Goal: Information Seeking & Learning: Learn about a topic

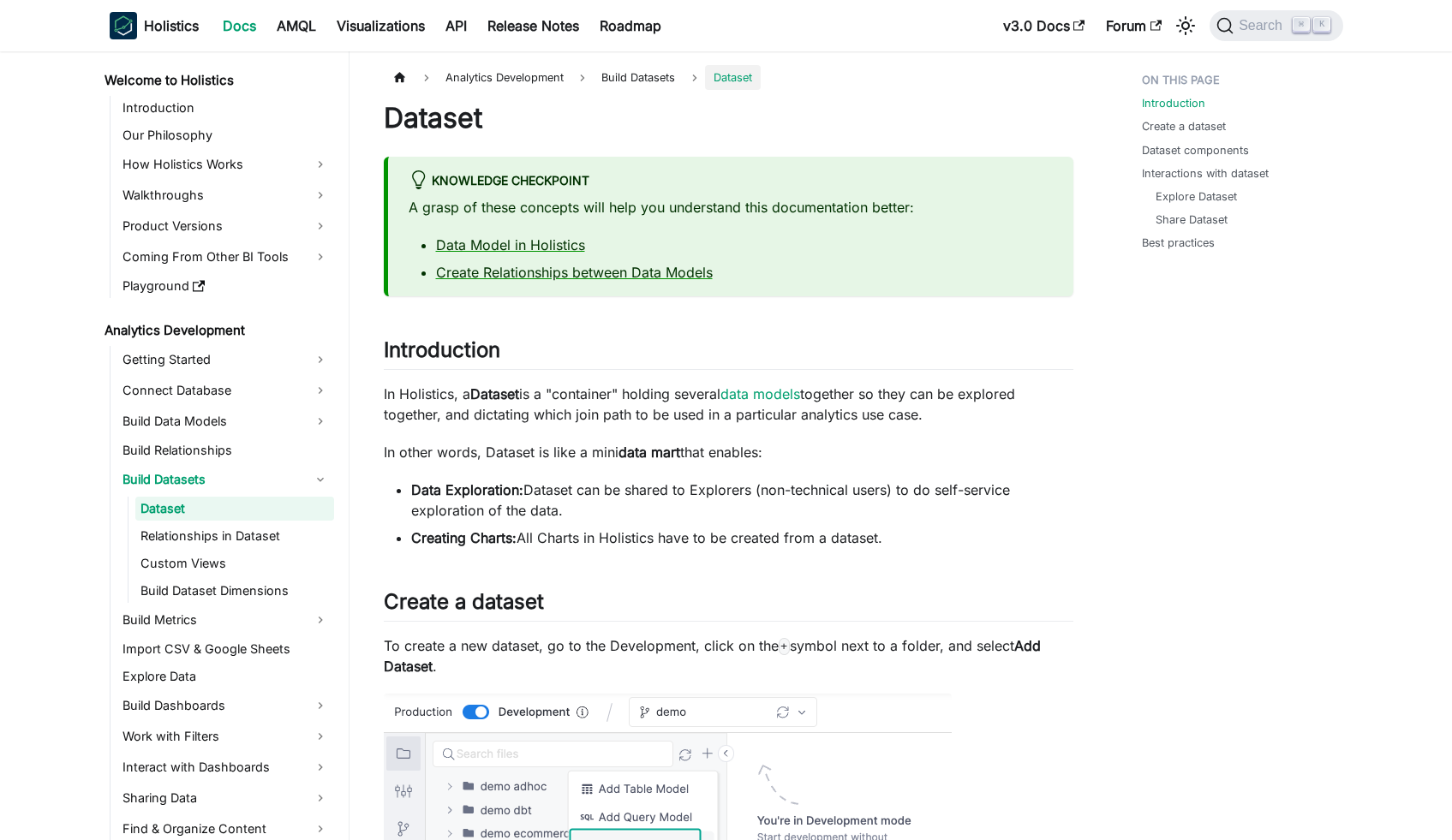
click at [237, 375] on ul "Getting Started Connect Database Build Data Models Build Relationships Build Da…" at bounding box center [221, 685] width 224 height 679
click at [237, 370] on link "Getting Started" at bounding box center [225, 360] width 217 height 27
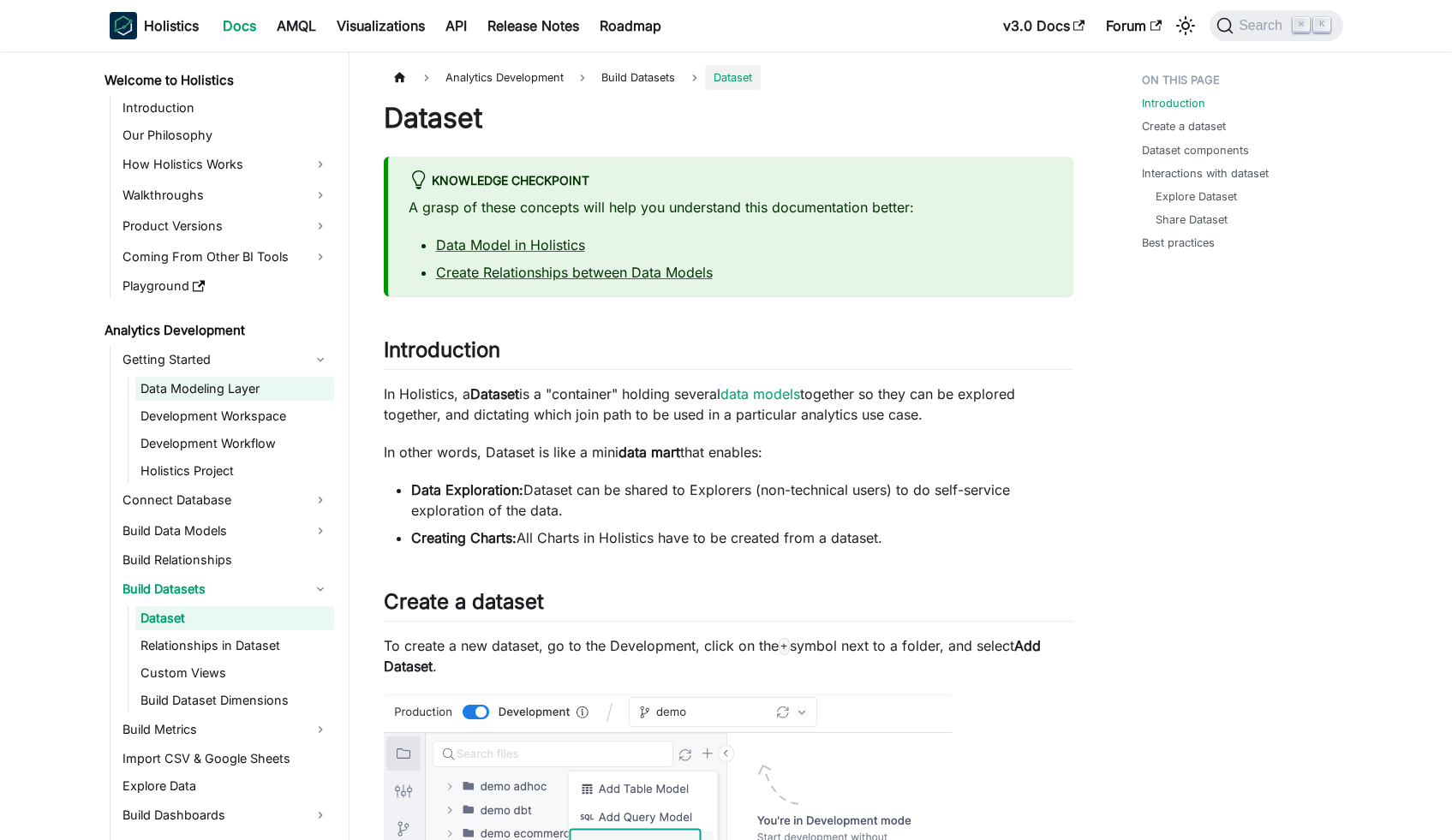
click at [233, 379] on link "Data Modeling Layer" at bounding box center [235, 389] width 199 height 24
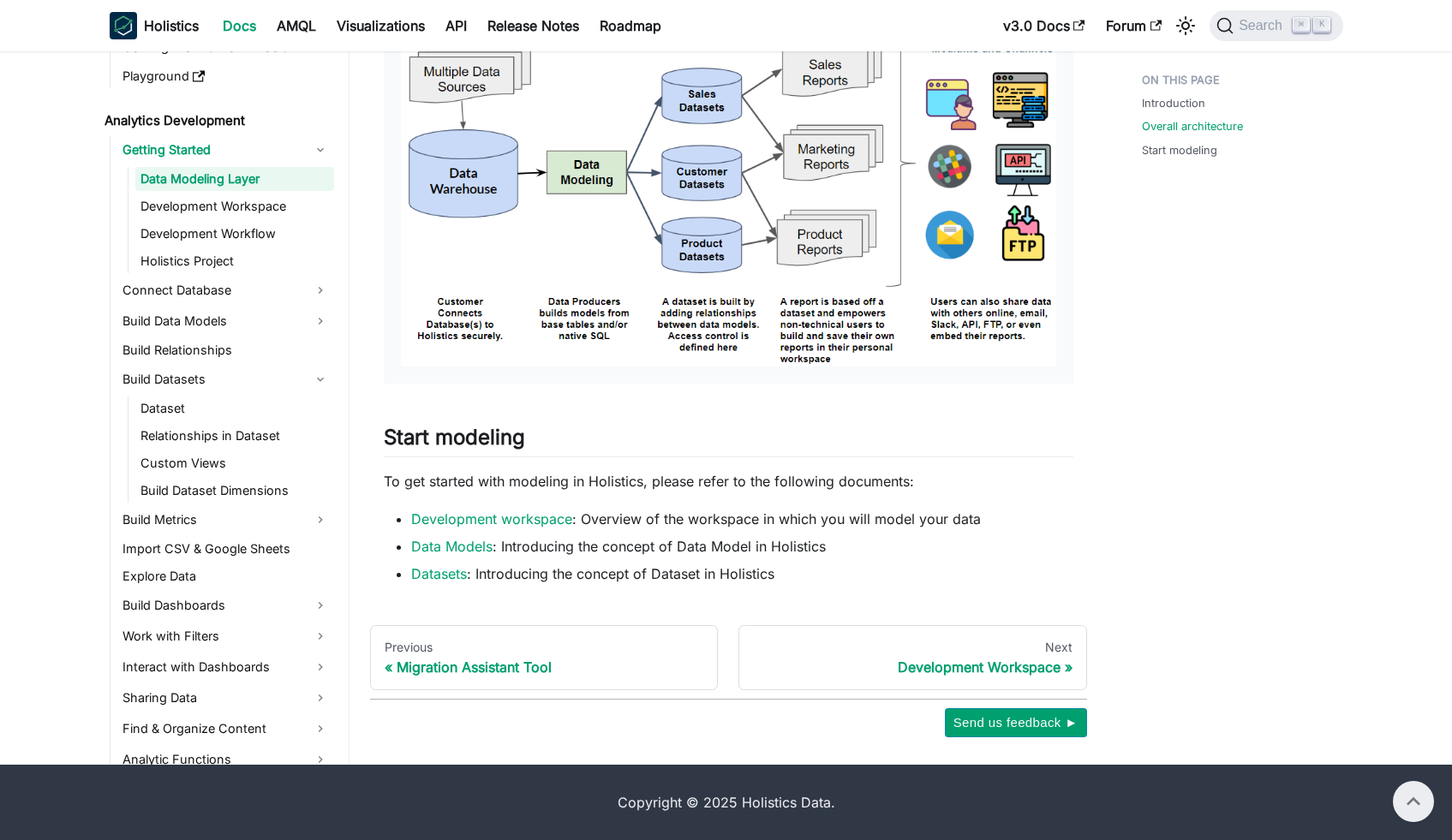
scroll to position [904, 0]
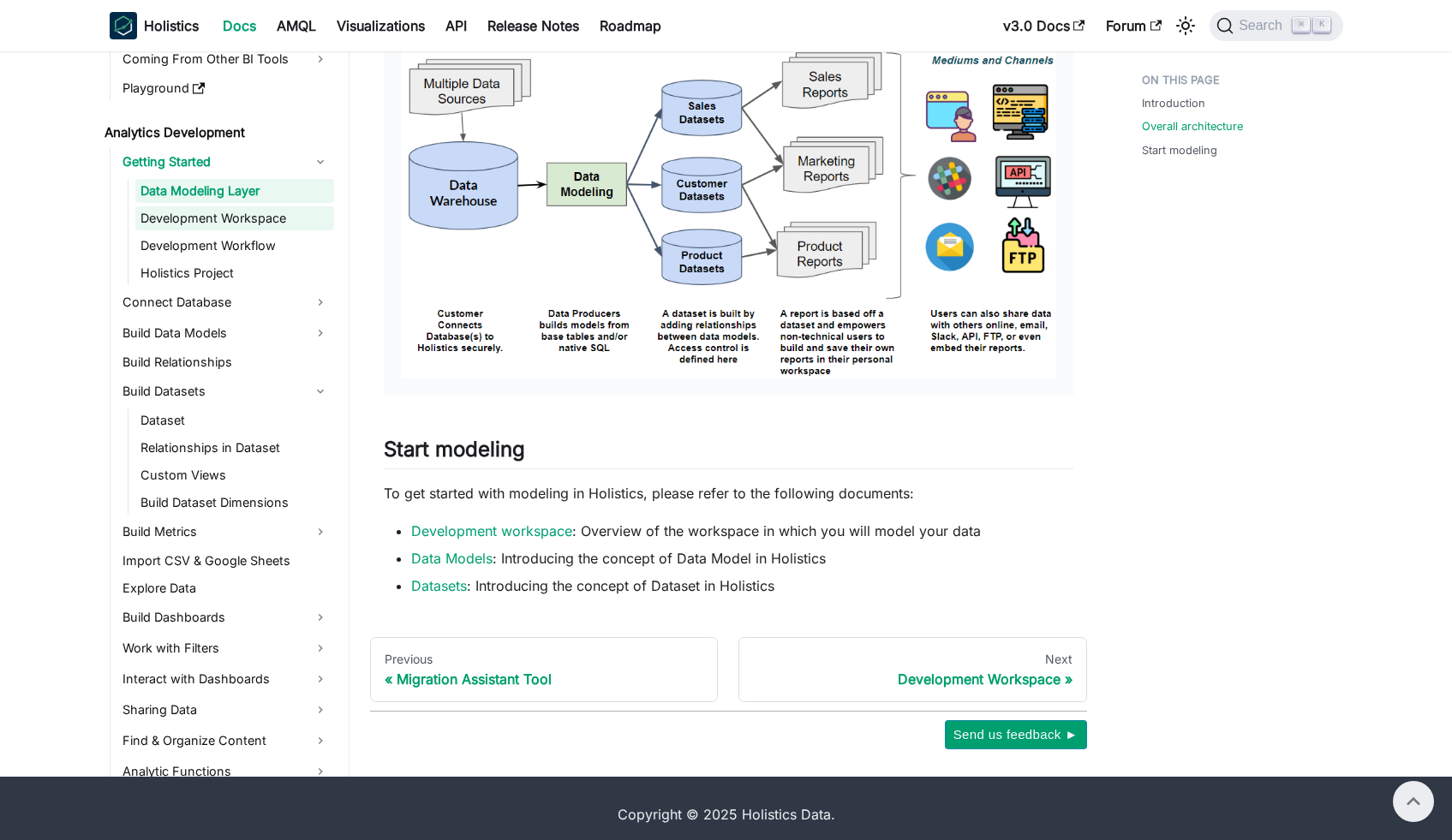
click at [215, 223] on link "Development Workspace" at bounding box center [235, 218] width 199 height 24
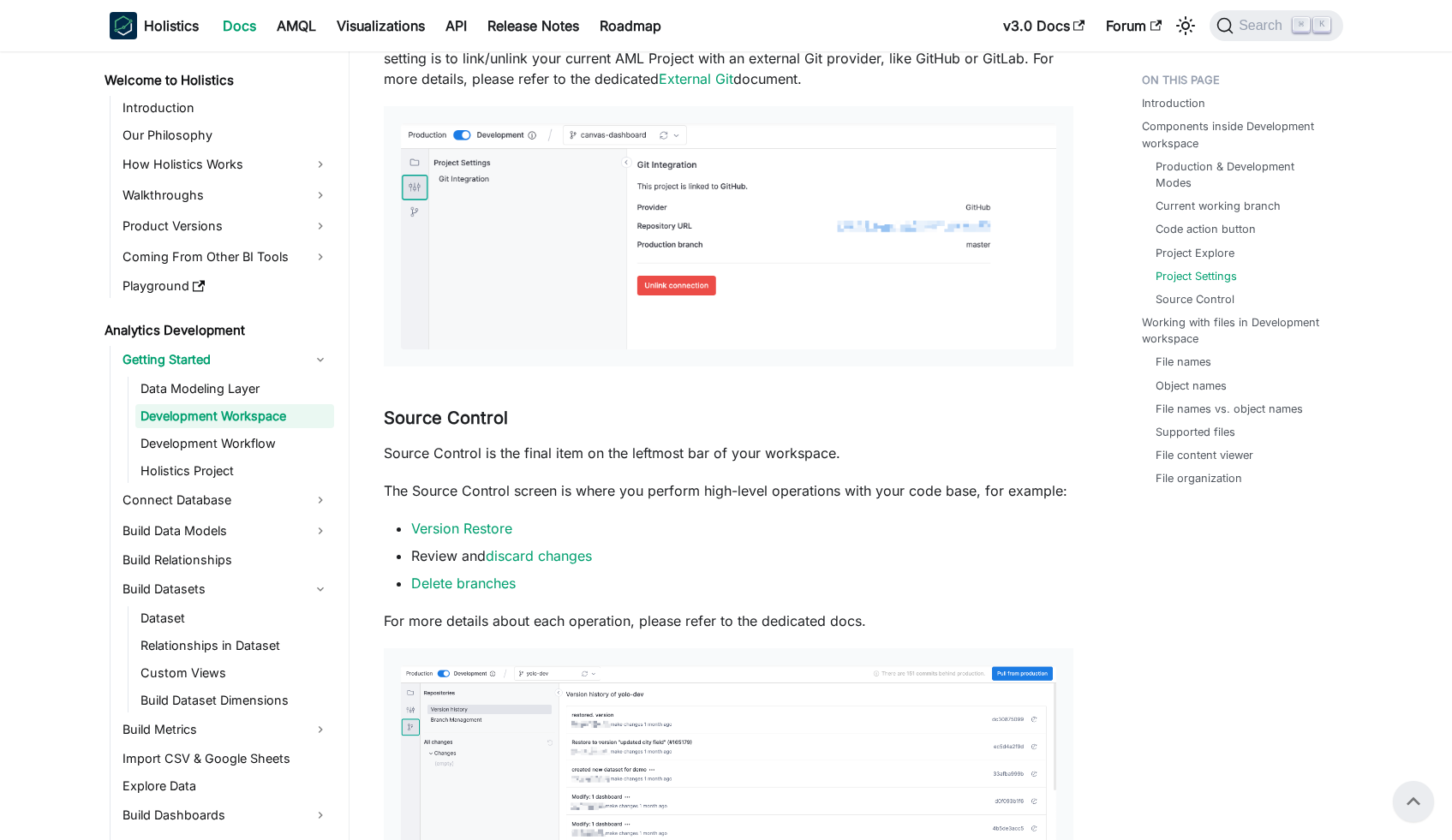
scroll to position [3346, 0]
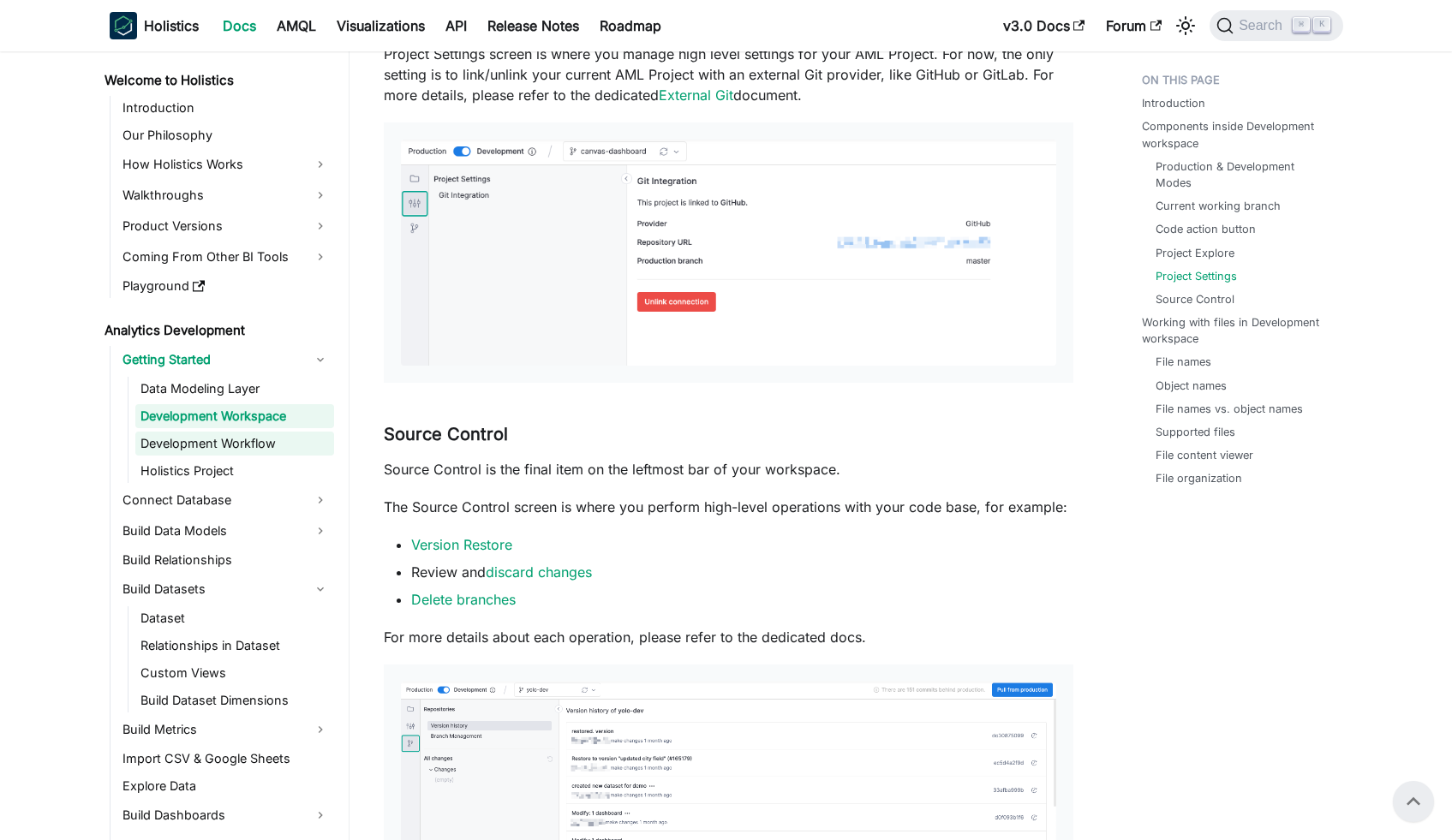
click at [246, 454] on link "Development Workflow" at bounding box center [235, 444] width 199 height 24
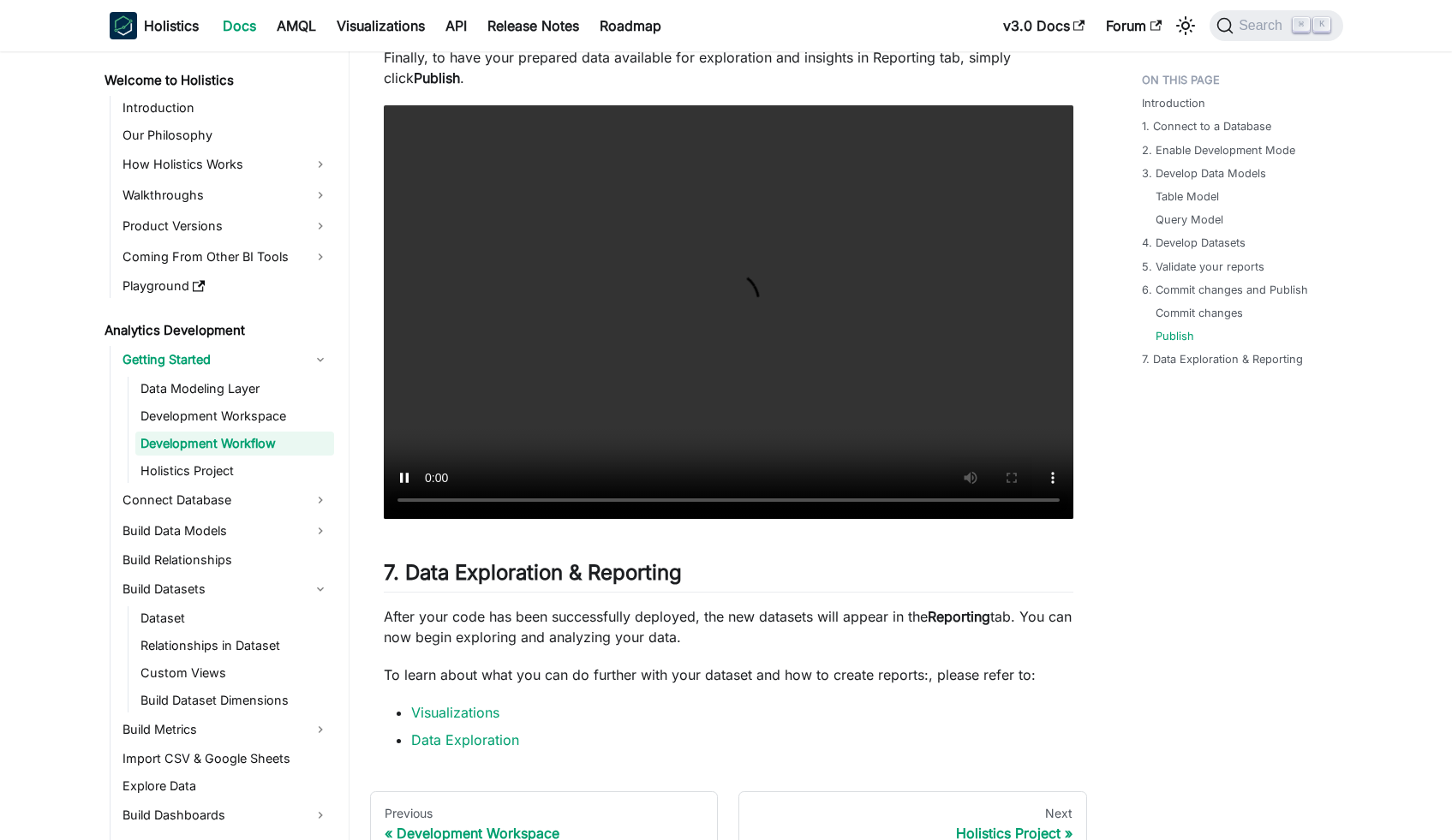
scroll to position [7307, 0]
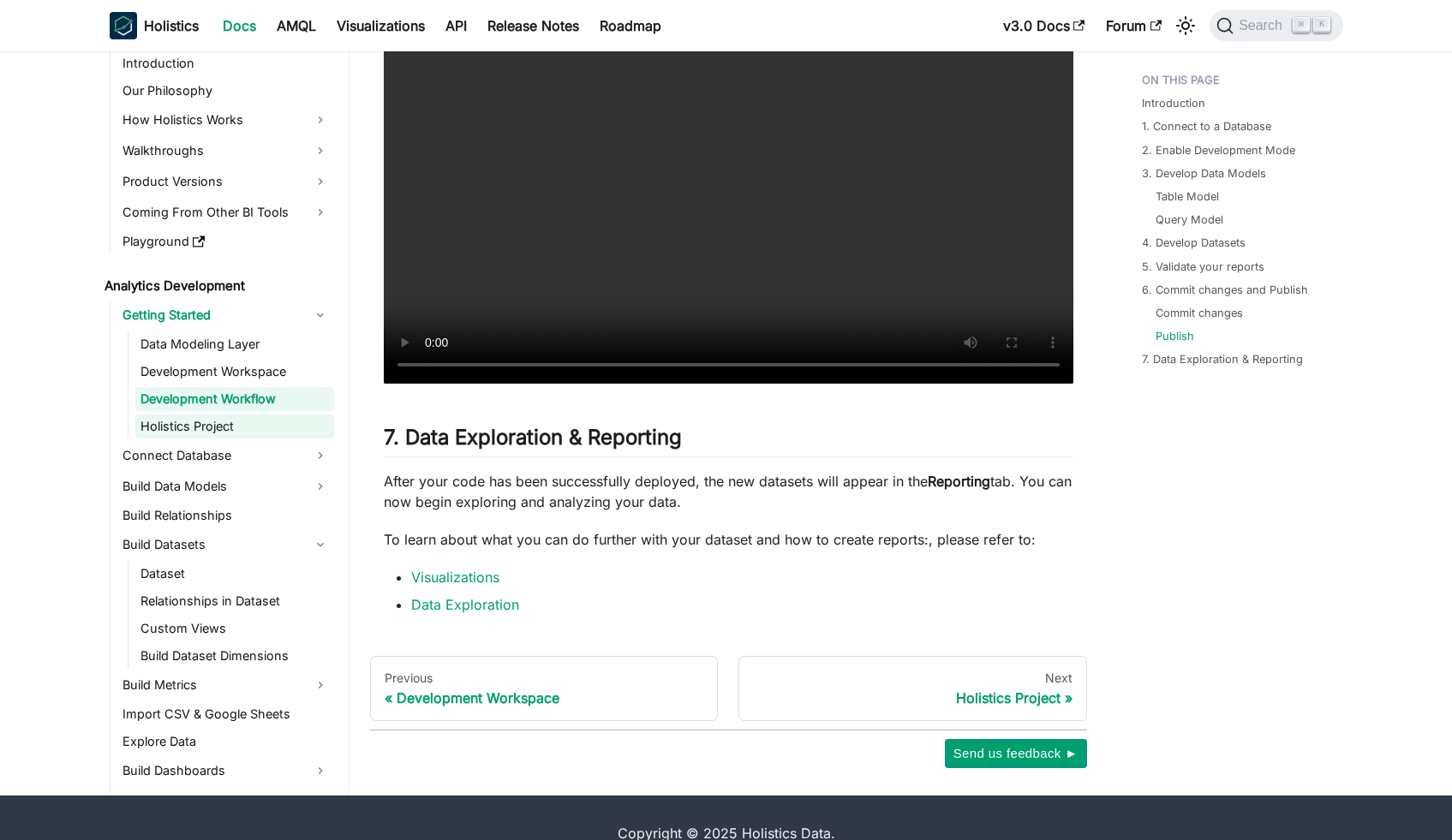
click at [241, 424] on link "Holistics Project" at bounding box center [235, 426] width 199 height 24
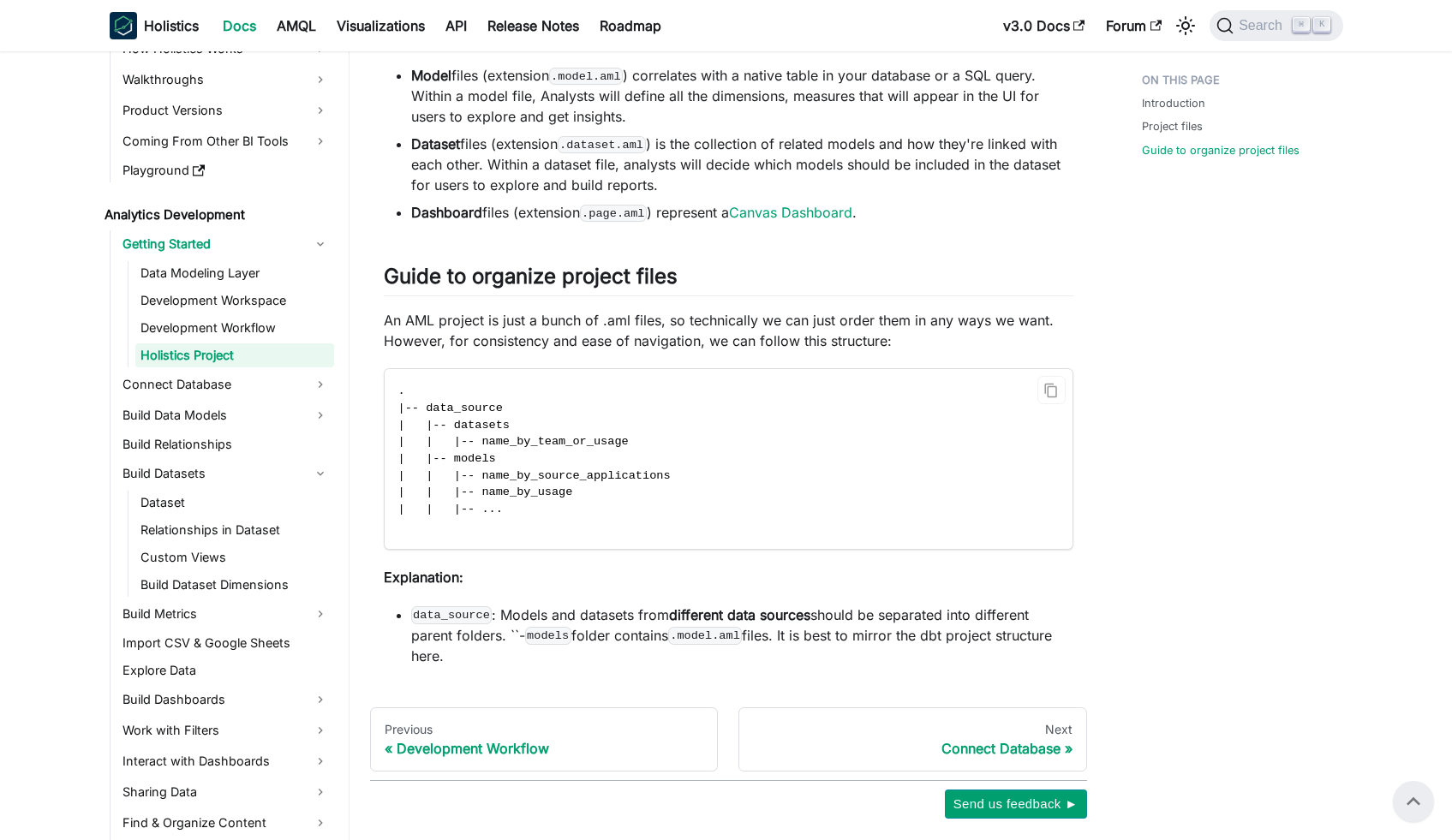
scroll to position [682, 0]
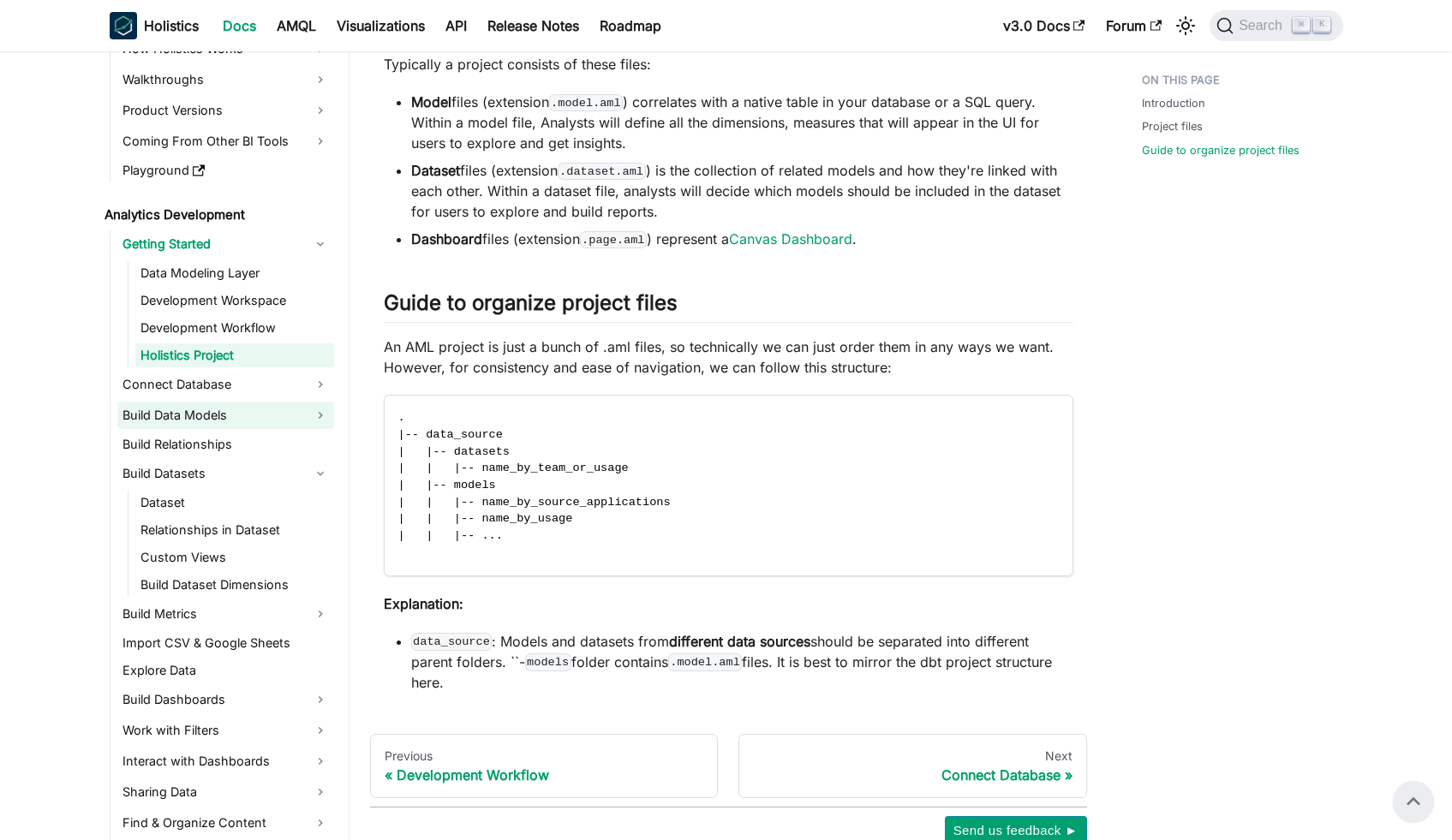
click at [259, 419] on link "Build Data Models" at bounding box center [225, 416] width 217 height 27
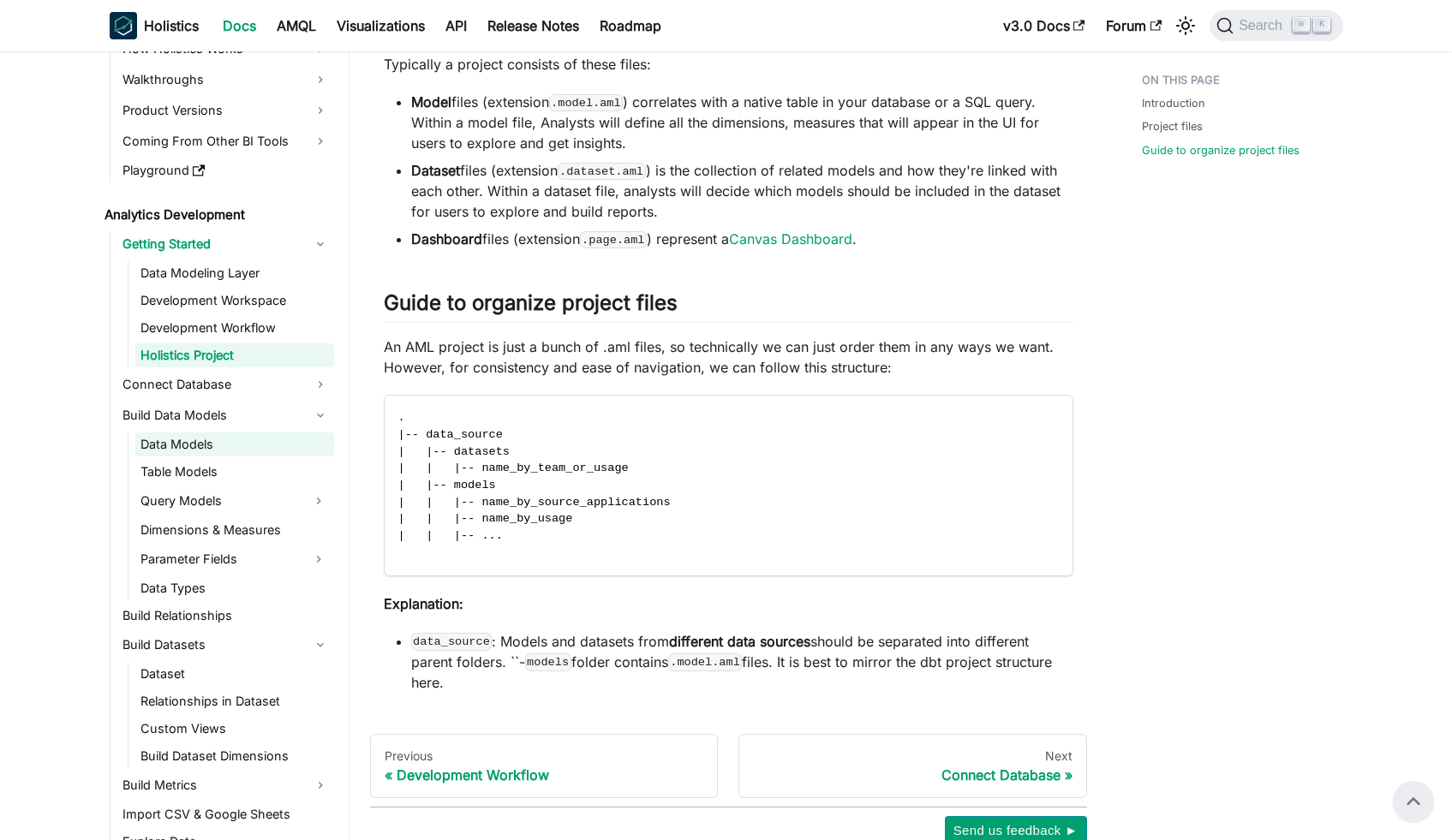
click at [251, 446] on link "Data Models" at bounding box center [235, 444] width 199 height 24
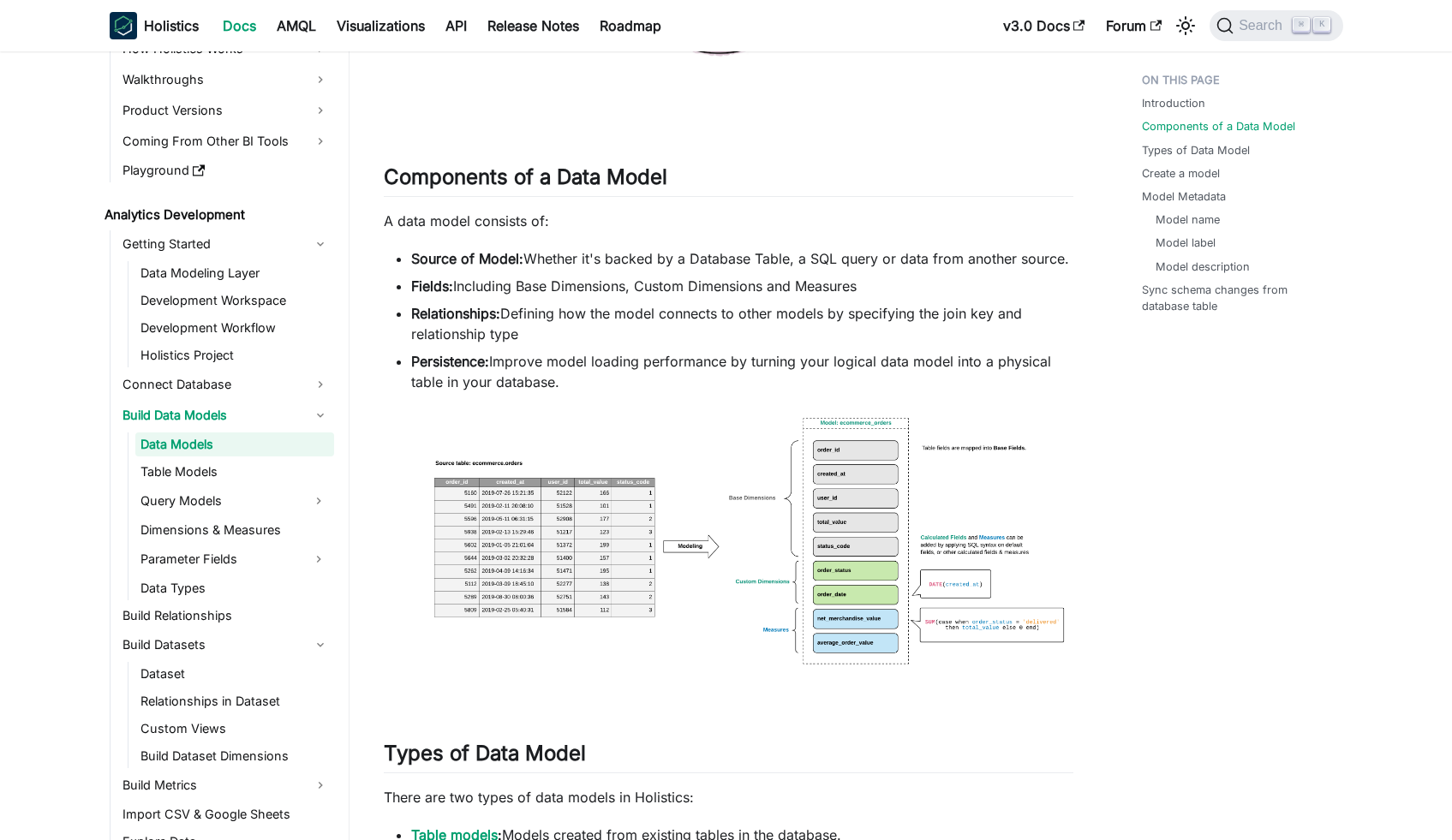
scroll to position [704, 0]
click at [530, 485] on img at bounding box center [728, 551] width 689 height 285
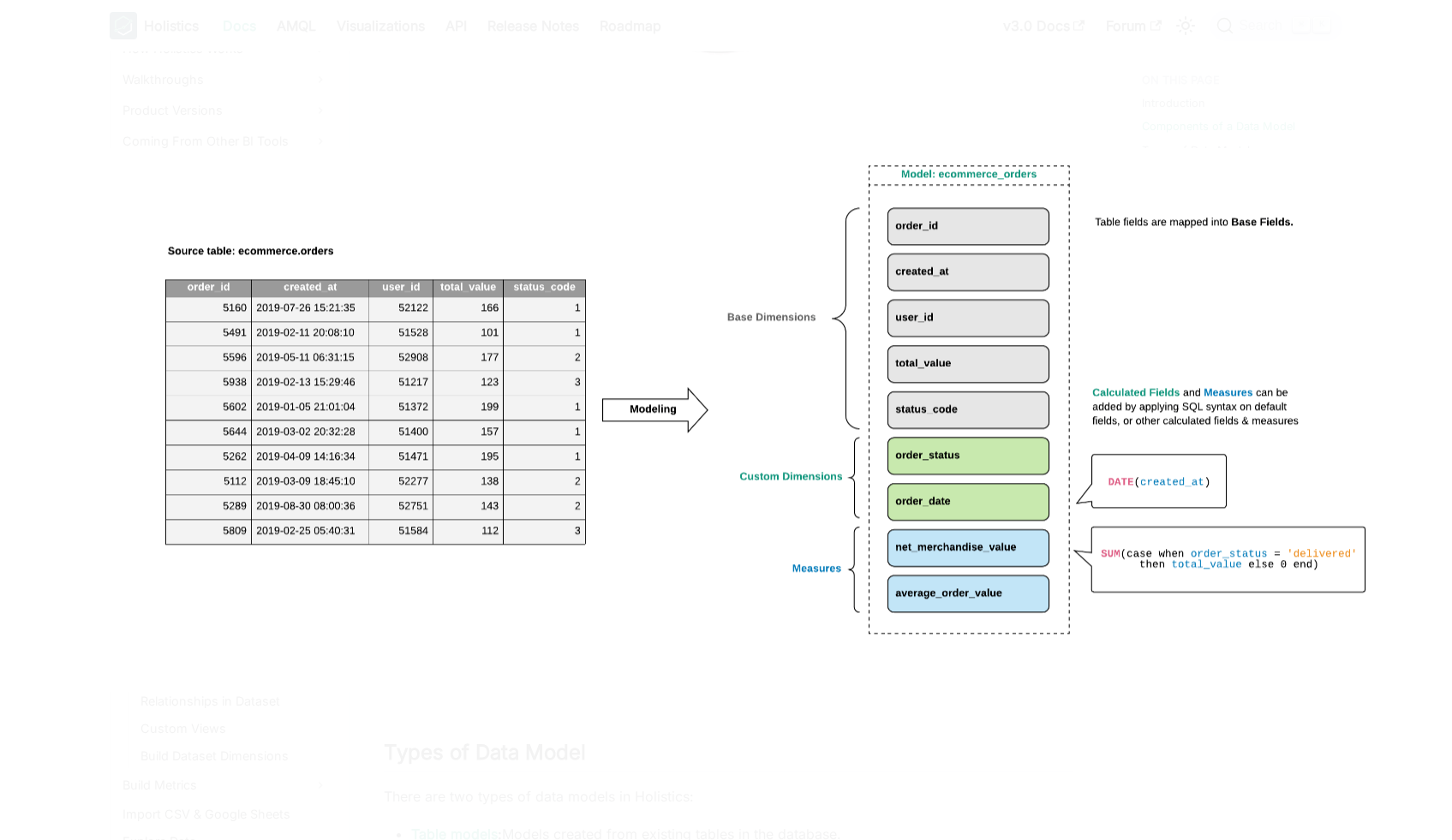
click at [232, 121] on div at bounding box center [726, 420] width 1452 height 840
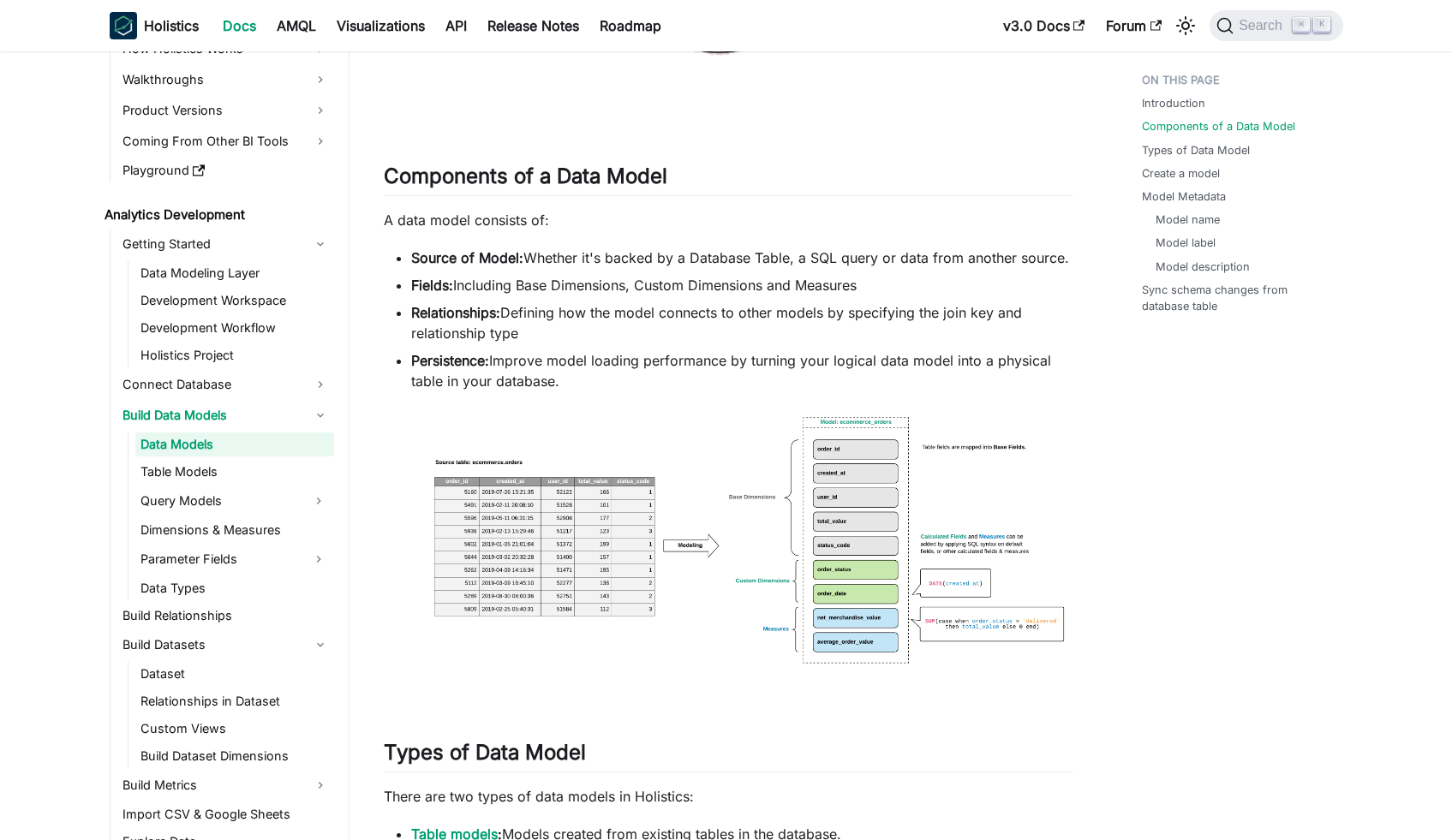
click at [337, 252] on div at bounding box center [726, 420] width 1452 height 840
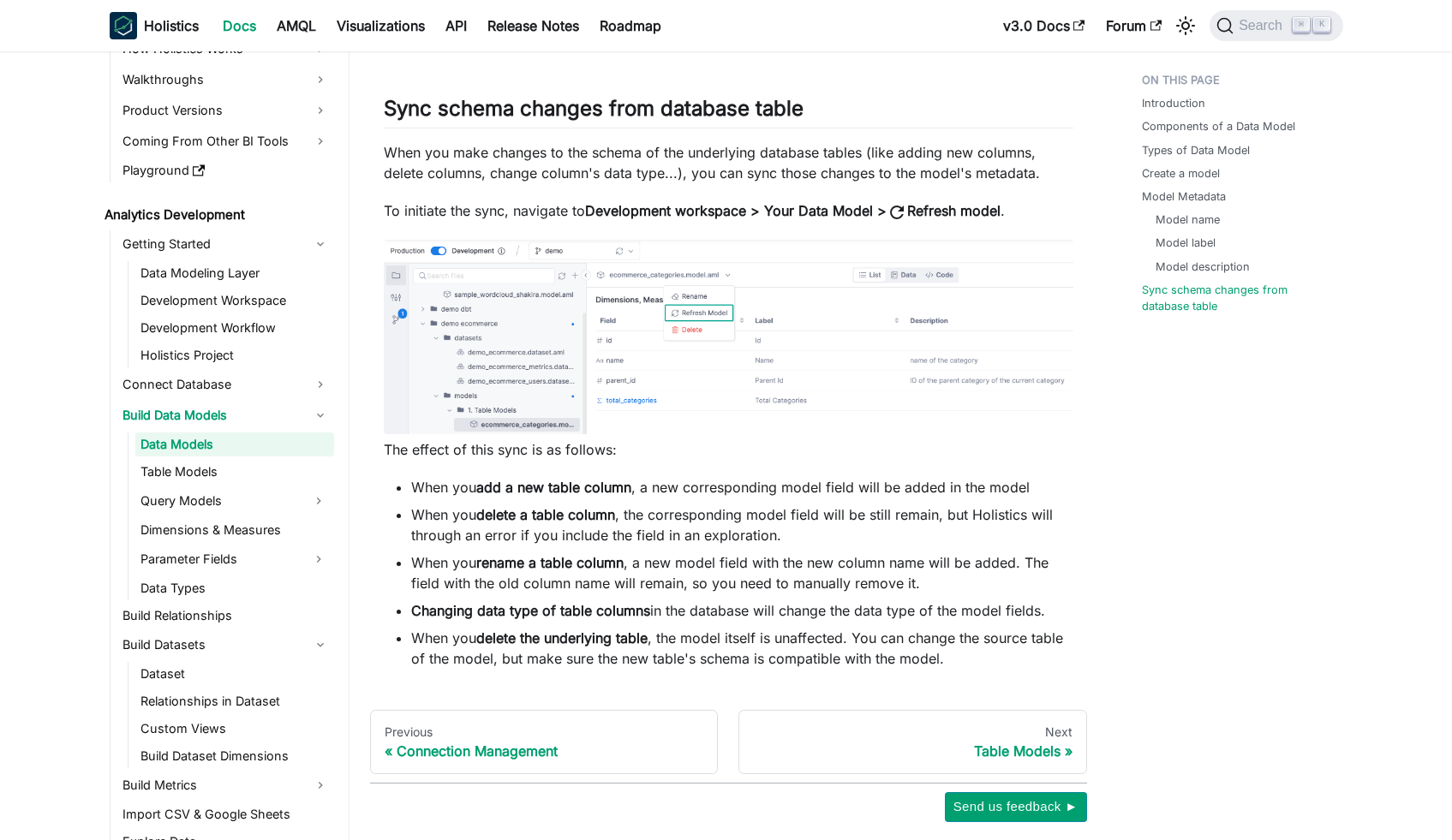
scroll to position [4935, 0]
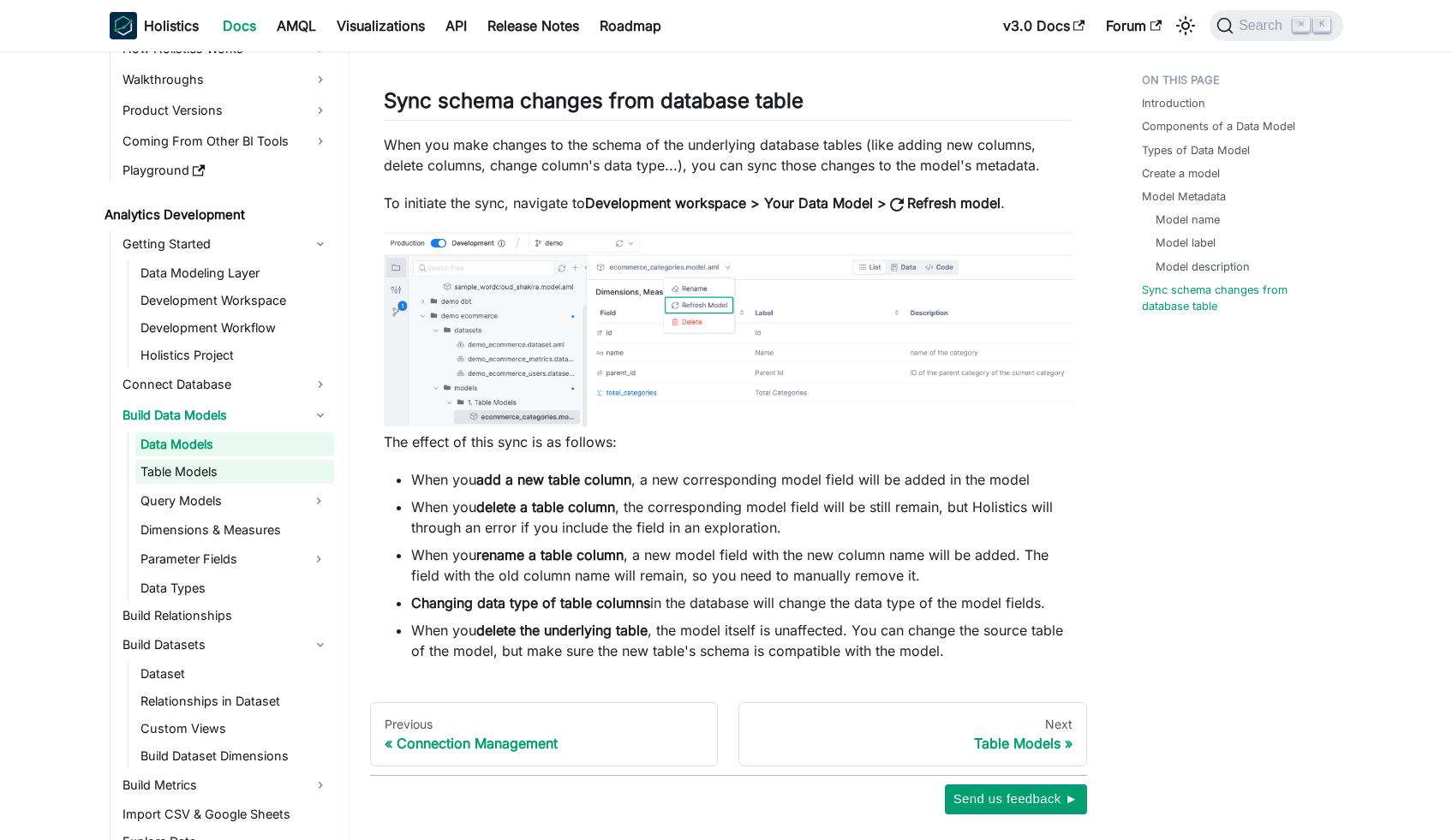
click at [146, 477] on link "Table Models" at bounding box center [235, 472] width 199 height 24
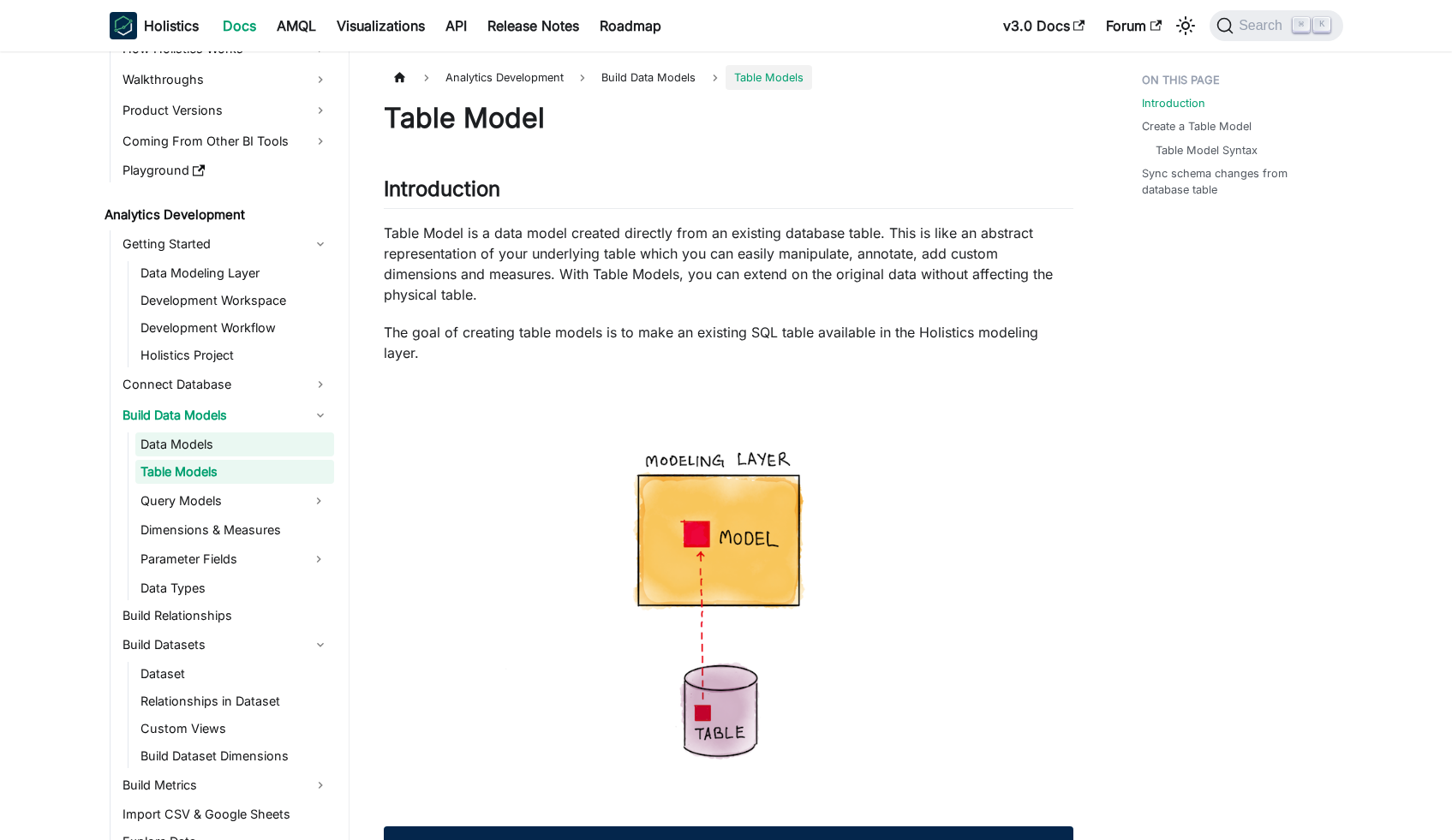
click at [260, 447] on link "Data Models" at bounding box center [235, 444] width 199 height 24
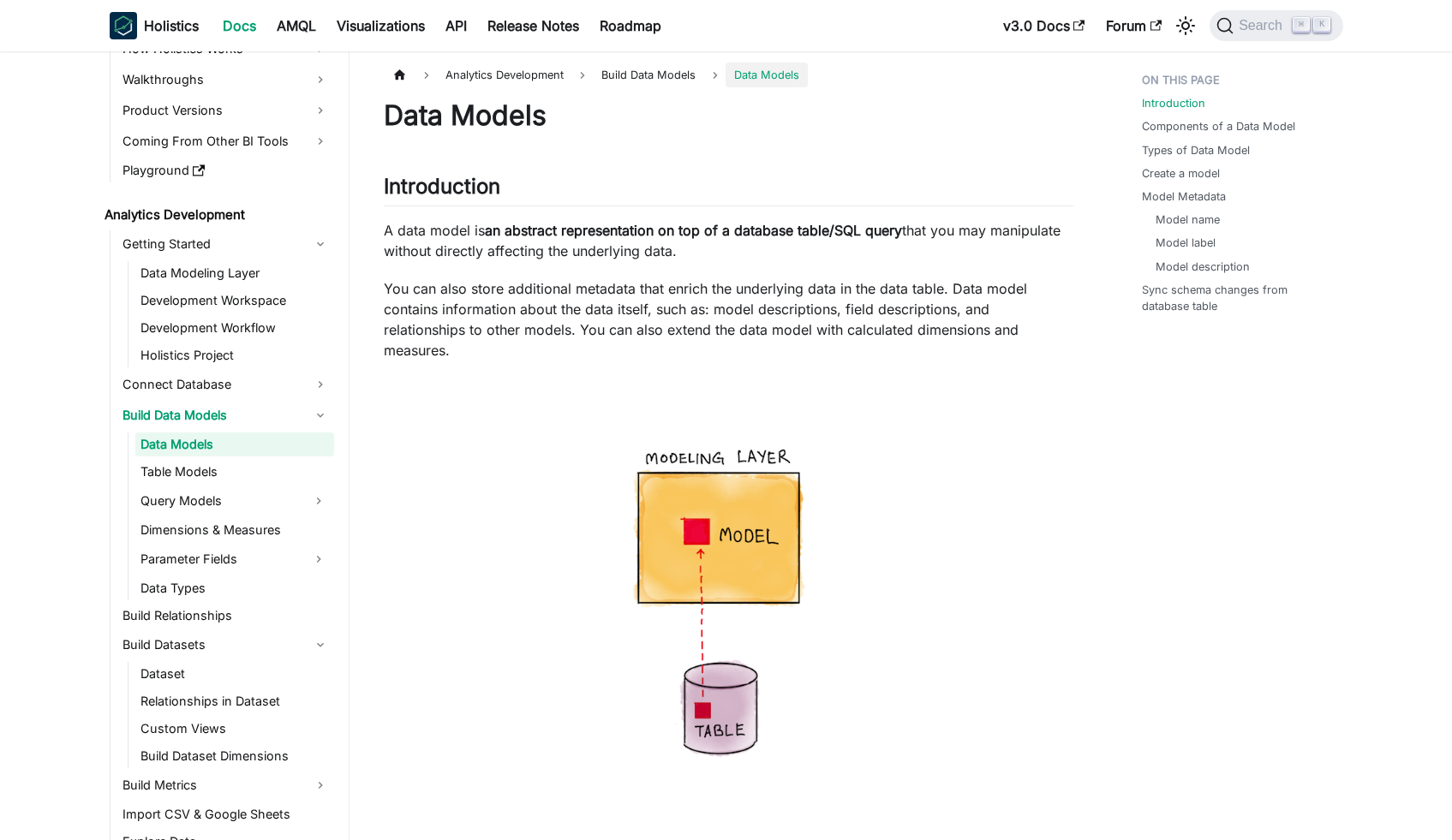
scroll to position [4, 0]
click at [1158, 157] on link "Types of Data Model" at bounding box center [1200, 150] width 108 height 16
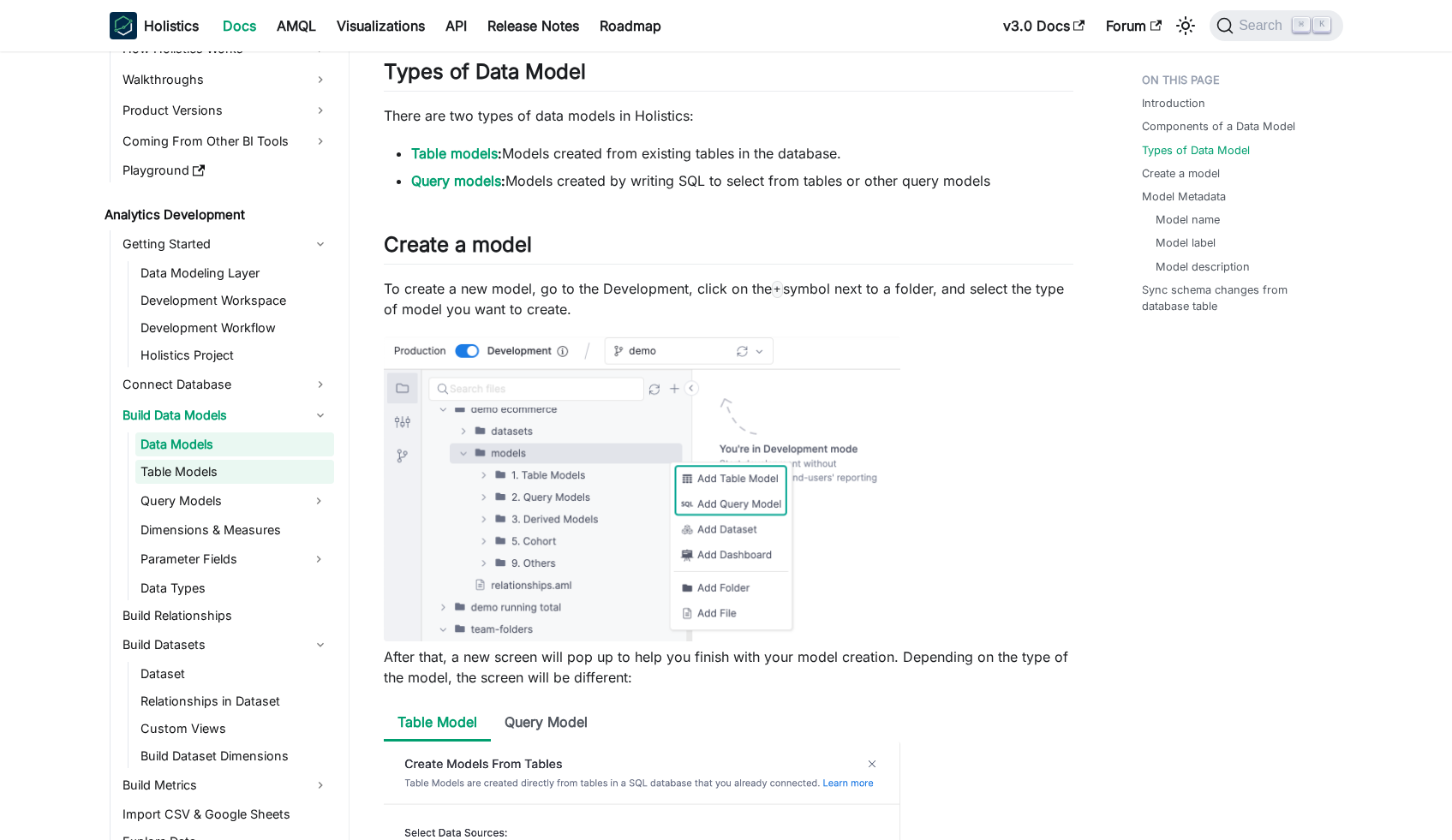
click at [222, 475] on link "Table Models" at bounding box center [235, 472] width 199 height 24
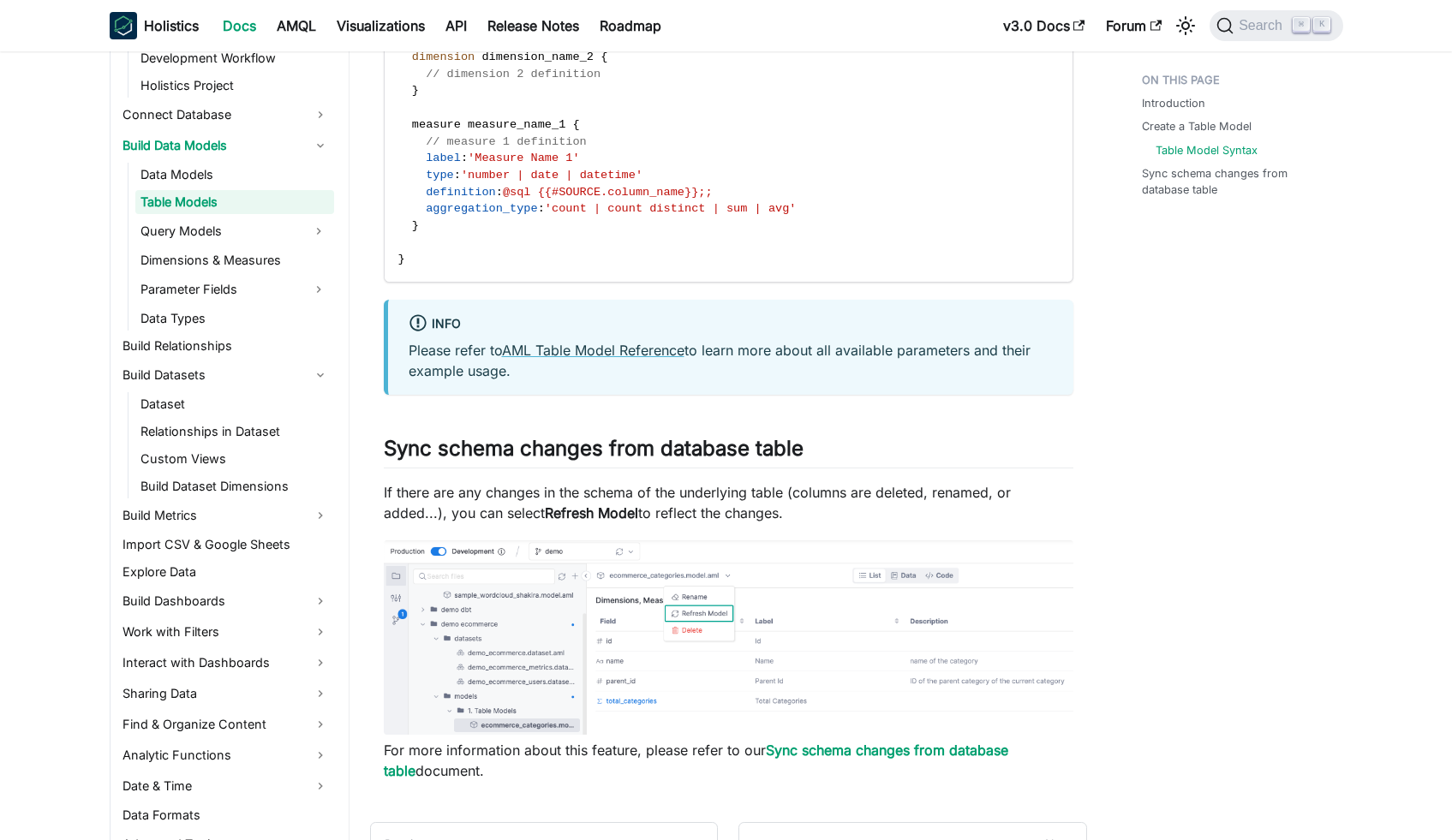
scroll to position [2492, 0]
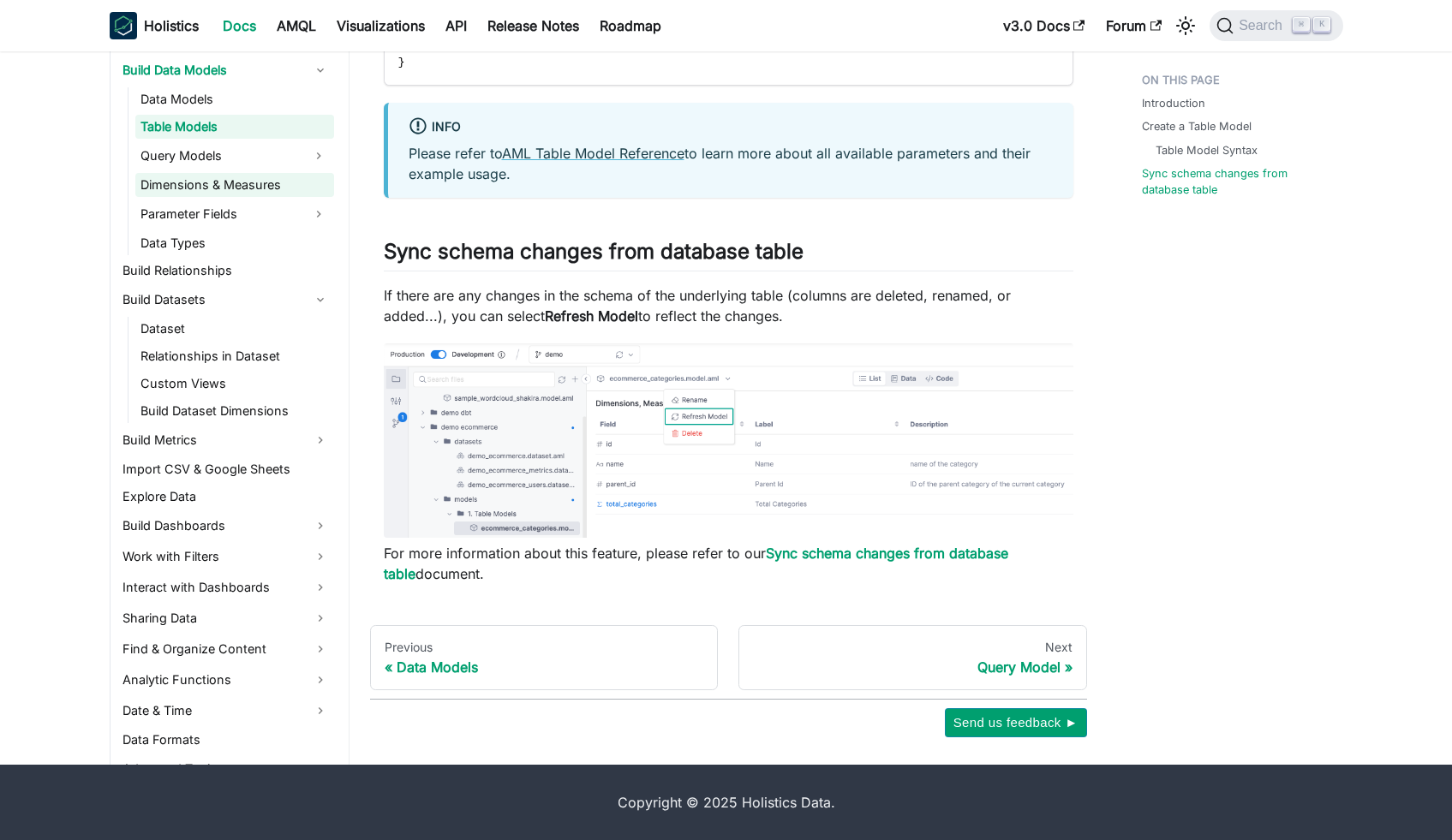
click at [244, 191] on link "Dimensions & Measures" at bounding box center [235, 185] width 199 height 24
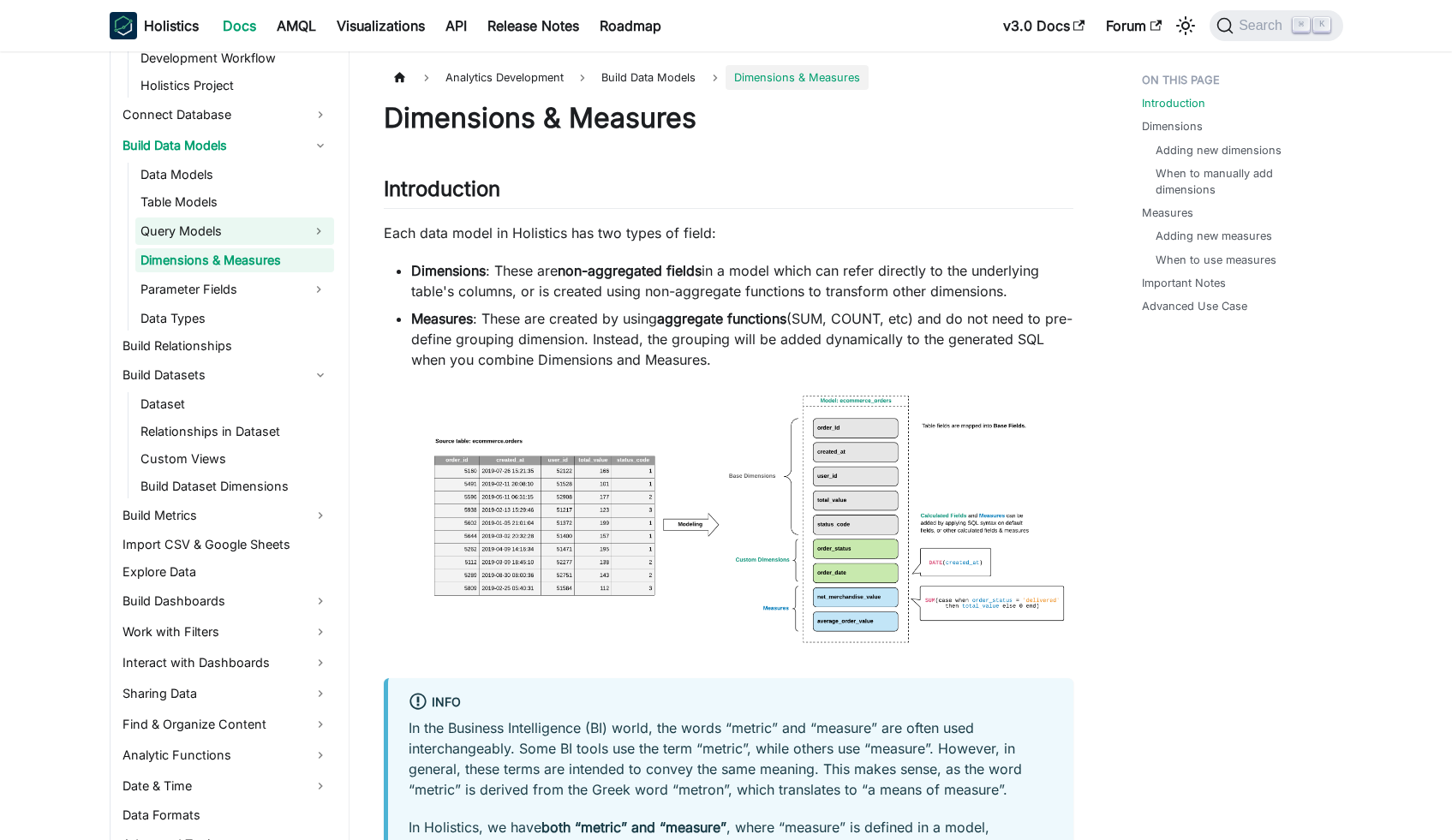
click at [250, 229] on link "Query Models" at bounding box center [219, 231] width 168 height 27
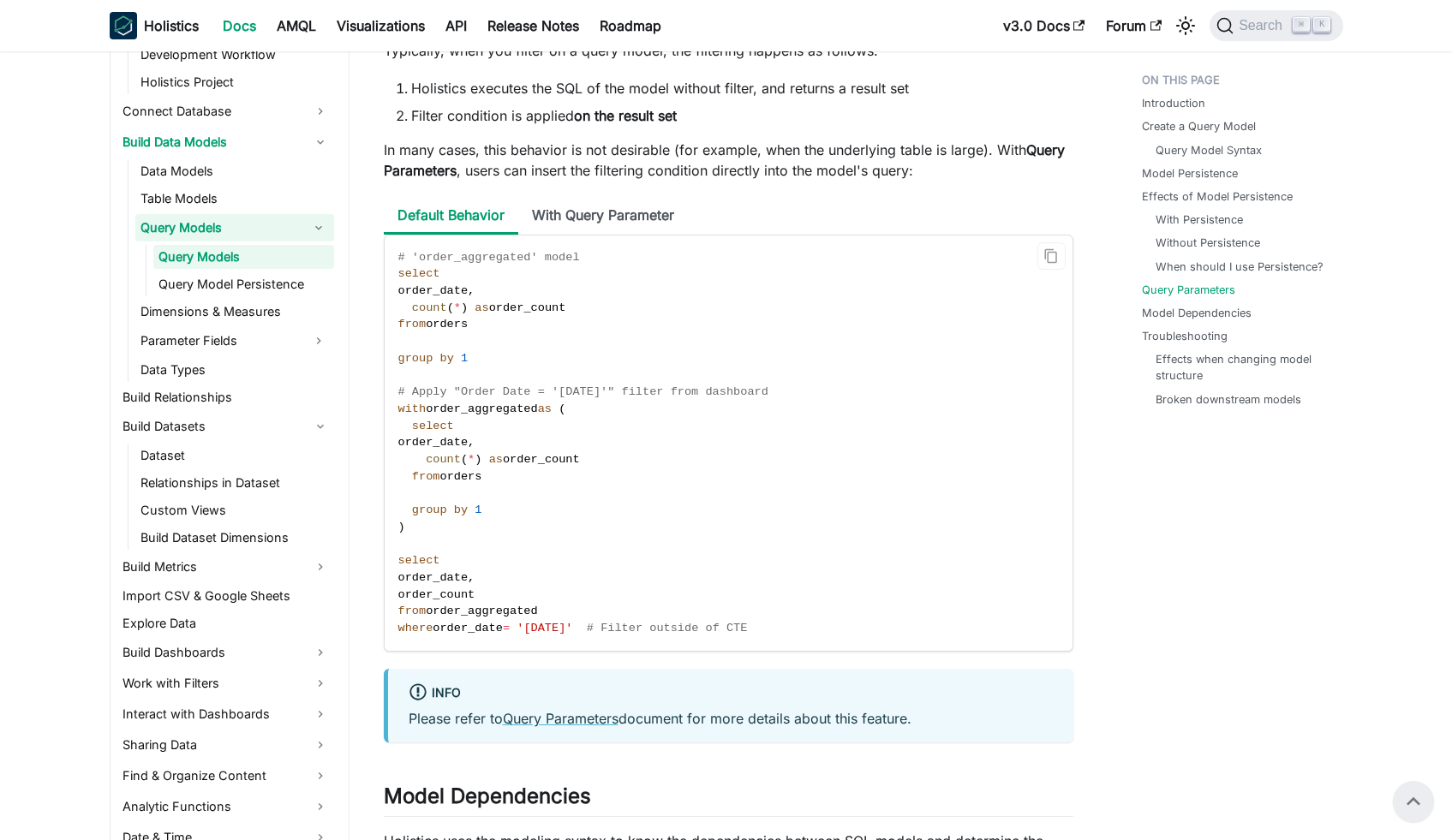
scroll to position [5017, 0]
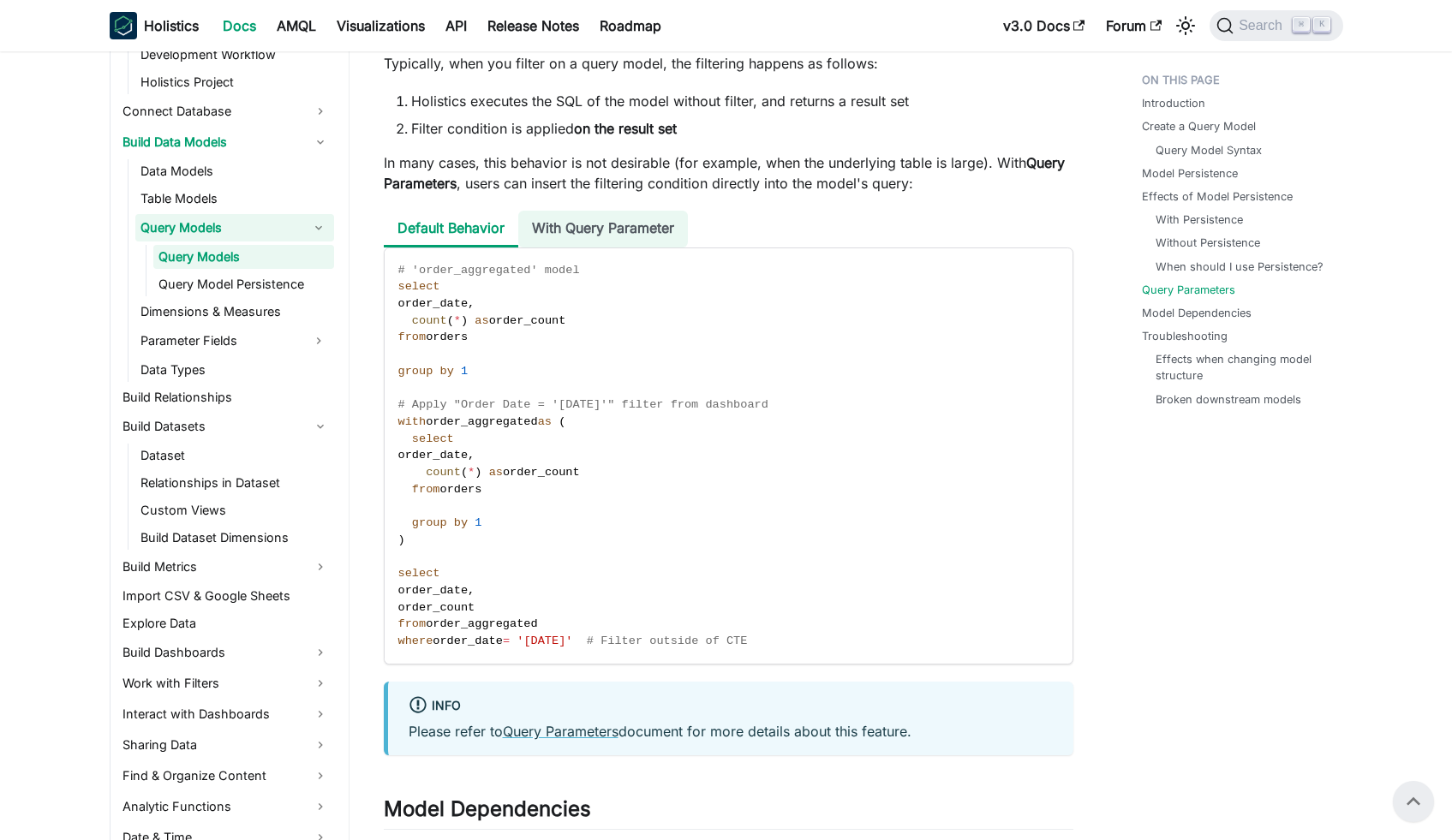
click at [560, 241] on li "With Query Parameter" at bounding box center [602, 229] width 169 height 37
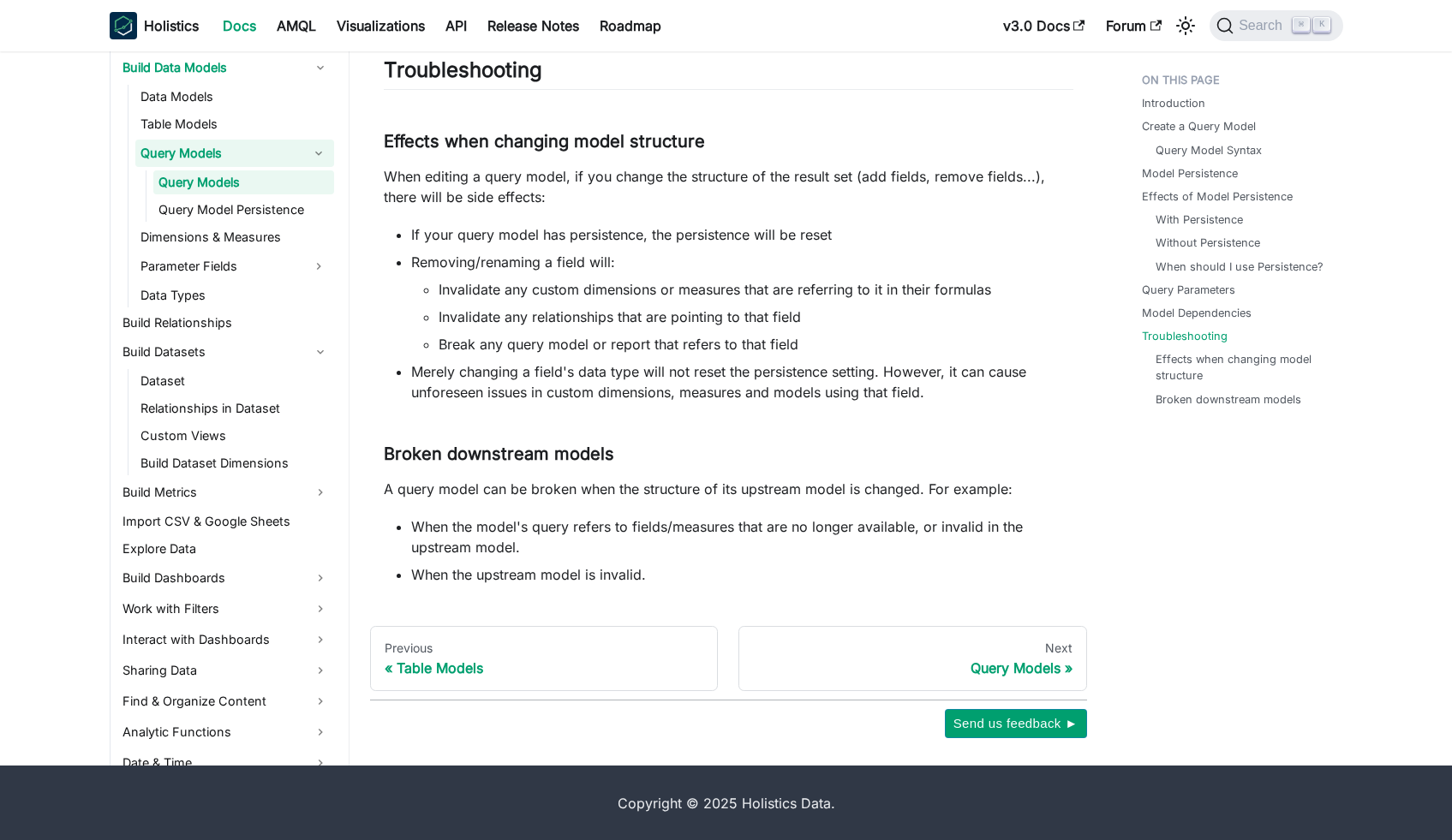
scroll to position [6986, 0]
